Goal: Task Accomplishment & Management: Manage account settings

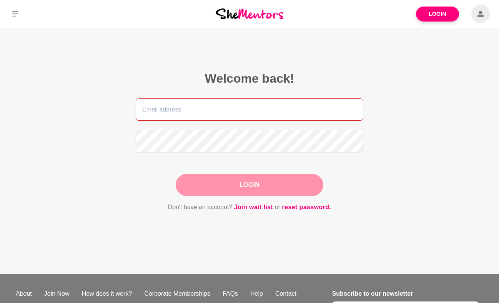
type input "[EMAIL_ADDRESS][DOMAIN_NAME]"
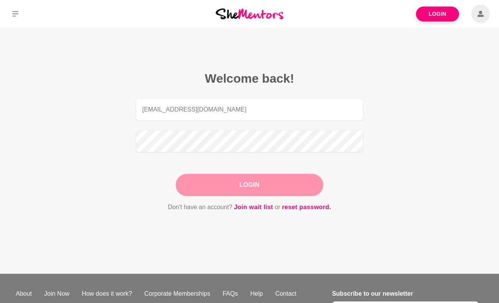
click at [242, 188] on div "Login" at bounding box center [249, 185] width 147 height 22
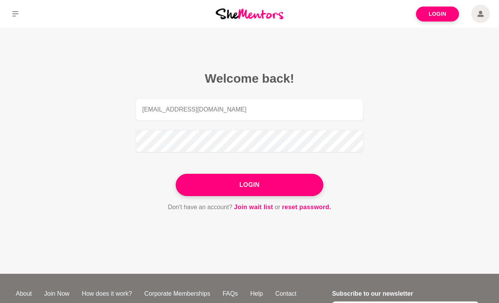
click at [242, 188] on button "Login" at bounding box center [249, 185] width 147 height 22
